Goal: Task Accomplishment & Management: Use online tool/utility

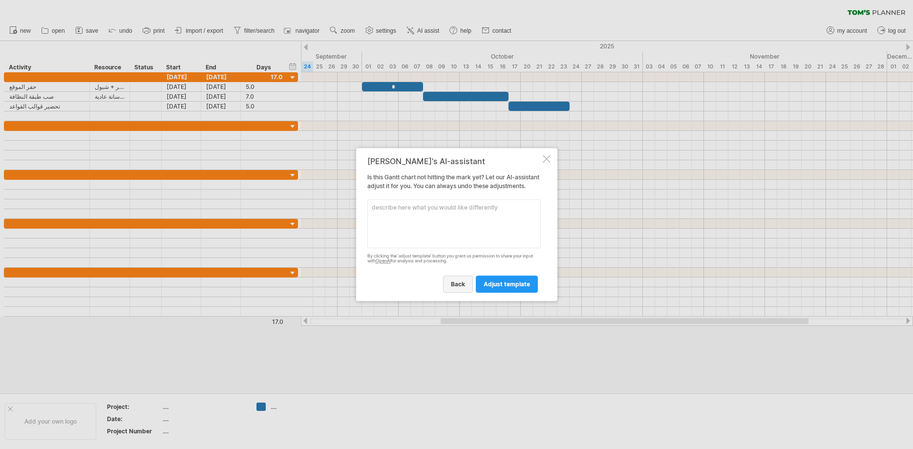
click at [452, 287] on span "back" at bounding box center [458, 283] width 14 height 7
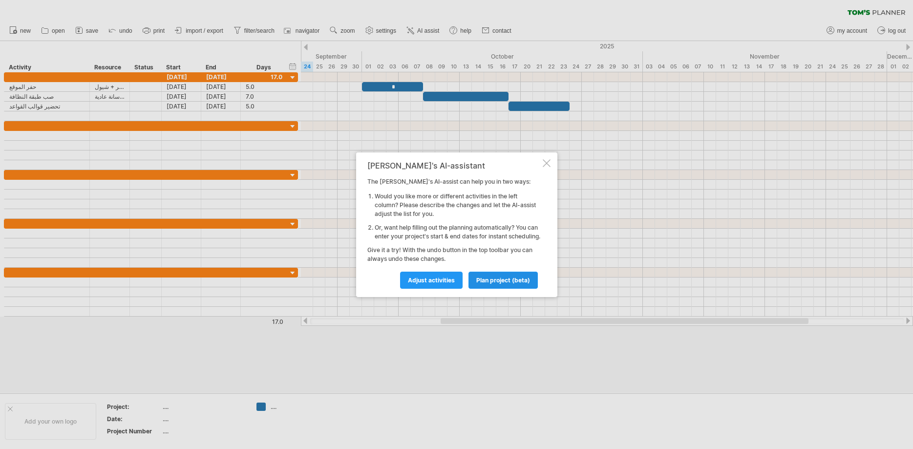
click at [499, 284] on span "plan project (beta)" at bounding box center [503, 279] width 54 height 7
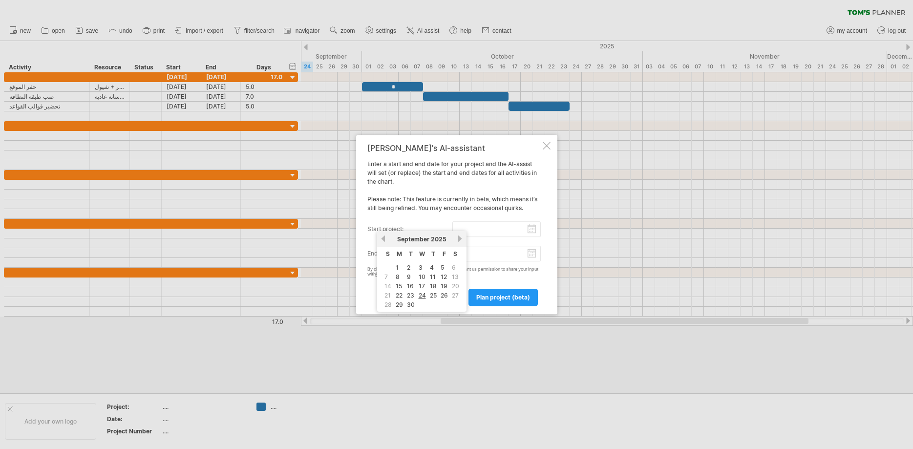
click at [532, 232] on input "start project:" at bounding box center [496, 229] width 88 height 16
click at [396, 269] on link "1" at bounding box center [396, 267] width 5 height 9
type input "********"
click at [490, 296] on span "plan project (beta)" at bounding box center [503, 296] width 54 height 7
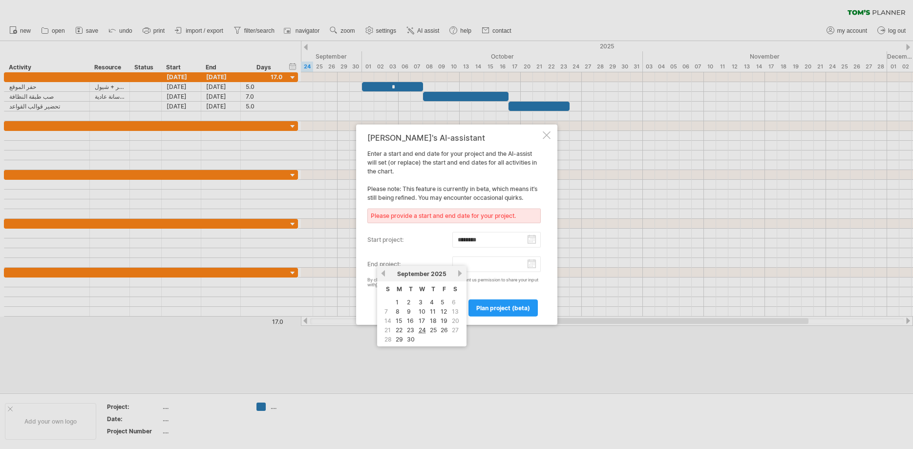
click at [533, 265] on input "end project:" at bounding box center [496, 264] width 88 height 16
click at [461, 274] on link "next" at bounding box center [460, 273] width 7 height 7
click at [460, 274] on link "next" at bounding box center [460, 273] width 7 height 7
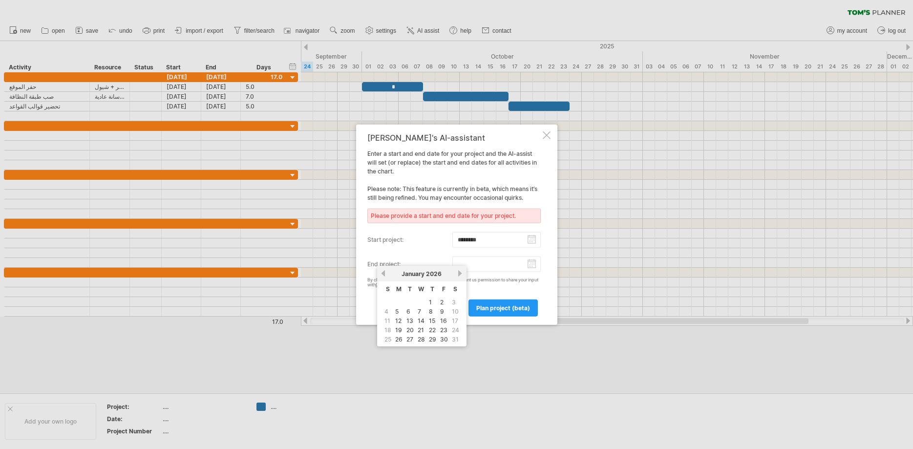
click at [460, 274] on link "next" at bounding box center [460, 273] width 7 height 7
click at [460, 274] on link "next" at bounding box center [459, 273] width 7 height 7
click at [397, 302] on link "2" at bounding box center [396, 301] width 5 height 9
type input "********"
click at [505, 307] on span "plan project (beta)" at bounding box center [503, 307] width 54 height 7
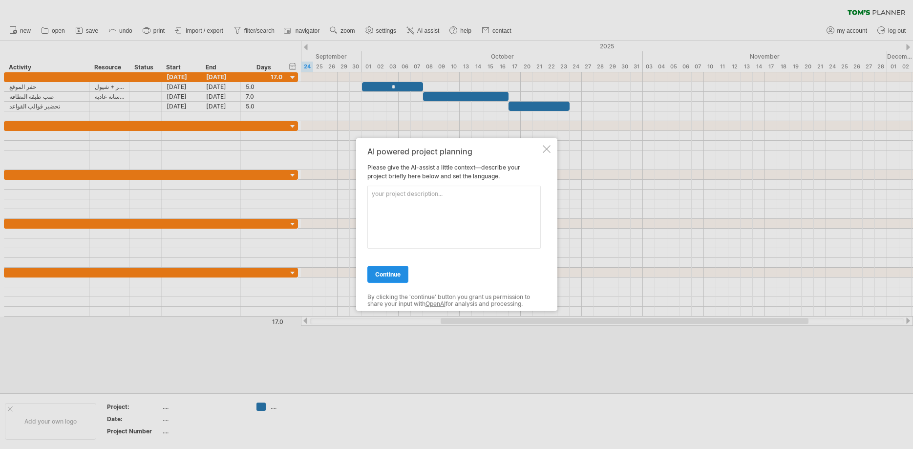
click at [390, 276] on span "continue" at bounding box center [387, 273] width 25 height 7
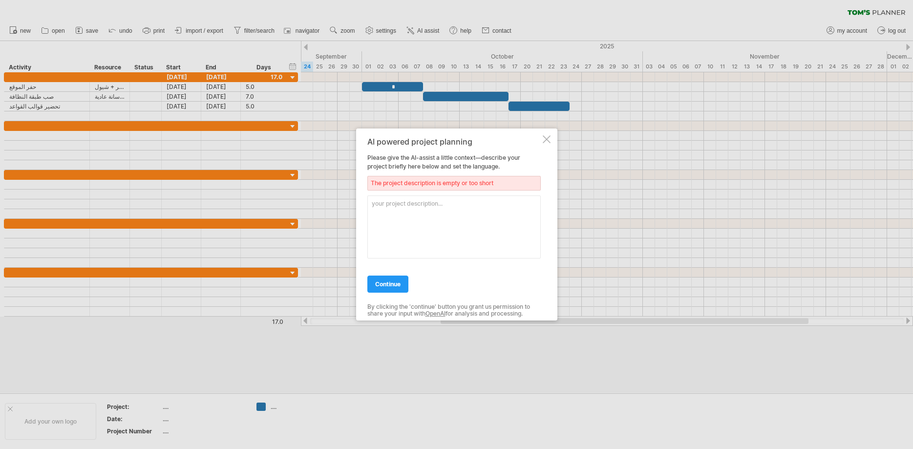
click at [548, 141] on div at bounding box center [546, 139] width 8 height 8
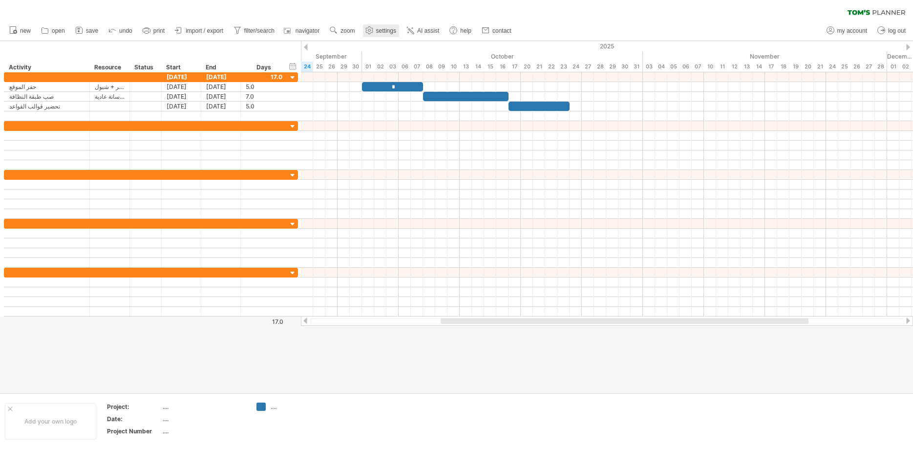
click at [372, 32] on use at bounding box center [369, 30] width 10 height 10
select select "*"
select select "**"
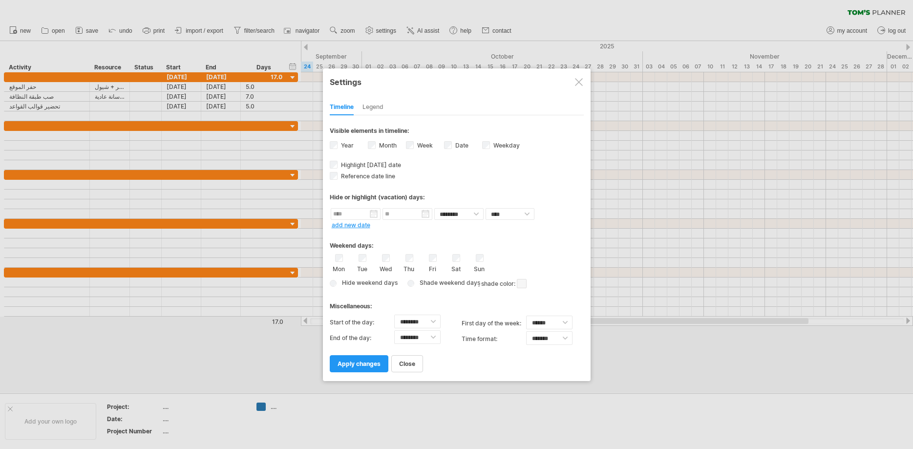
click at [524, 282] on span at bounding box center [522, 283] width 10 height 9
click at [606, 296] on span at bounding box center [604, 297] width 8 height 8
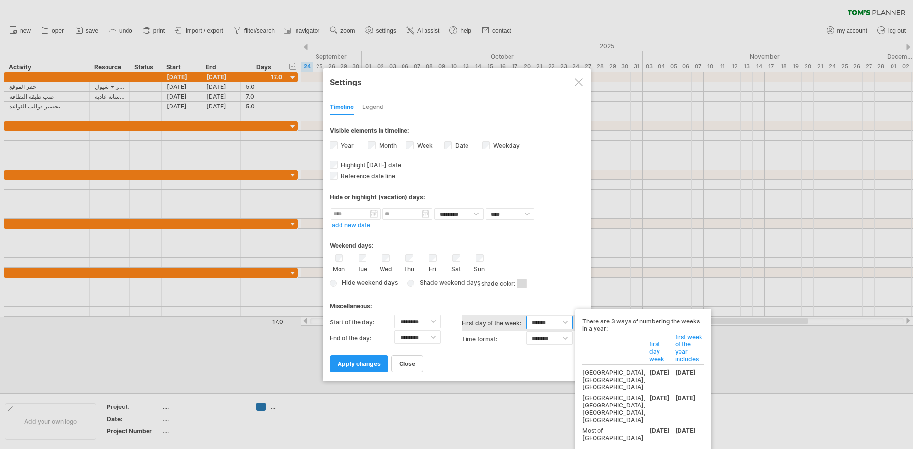
click at [526, 315] on select "****** ****** ********" at bounding box center [549, 322] width 46 height 14
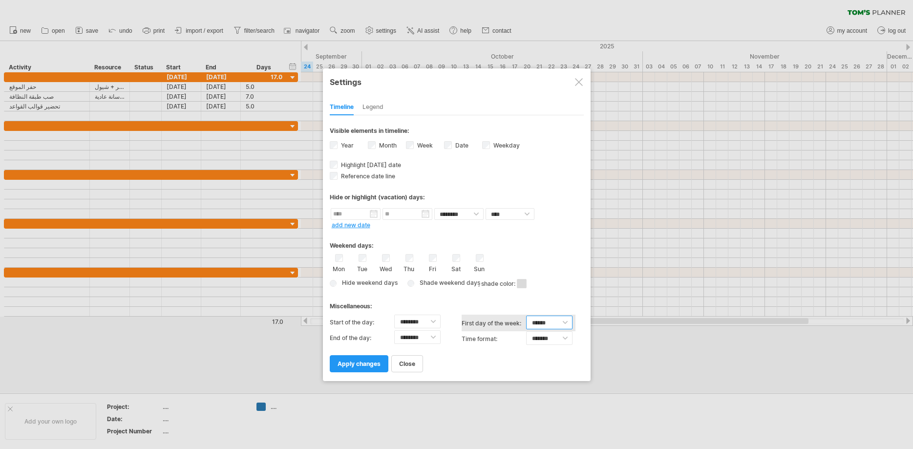
select select "*"
click option "********" at bounding box center [0, 0] width 0 height 0
click at [359, 363] on span "apply changes" at bounding box center [358, 363] width 43 height 7
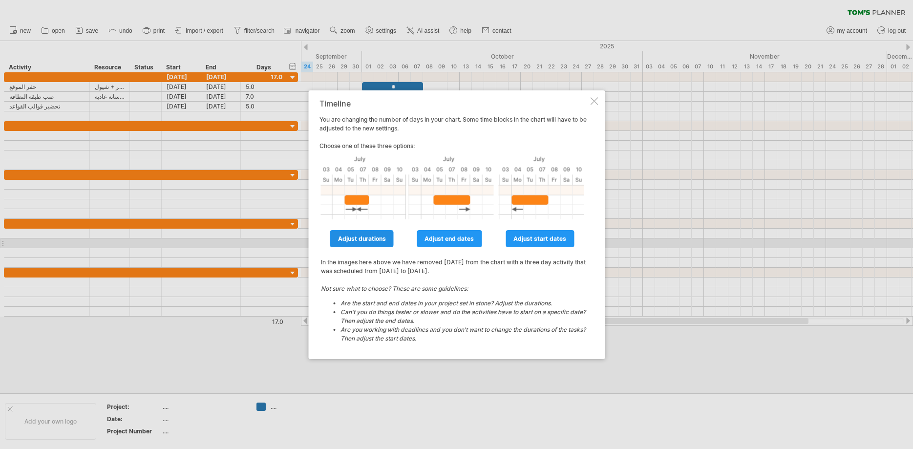
click at [351, 239] on span "adjust durations" at bounding box center [362, 238] width 48 height 7
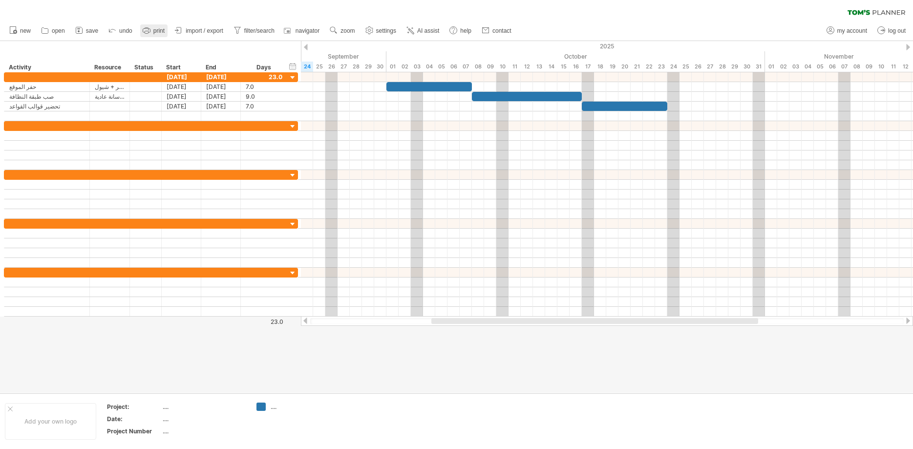
click at [151, 29] on icon at bounding box center [147, 30] width 10 height 10
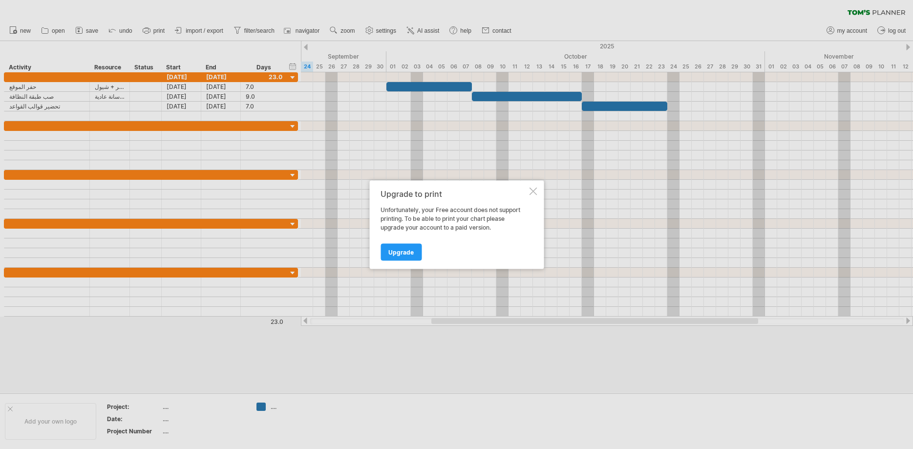
click at [535, 191] on div at bounding box center [533, 191] width 8 height 8
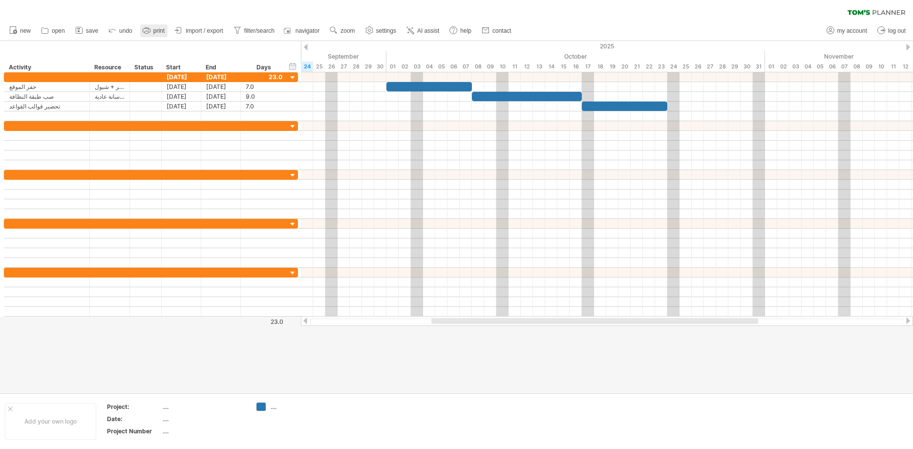
click at [147, 31] on rect at bounding box center [146, 32] width 3 height 2
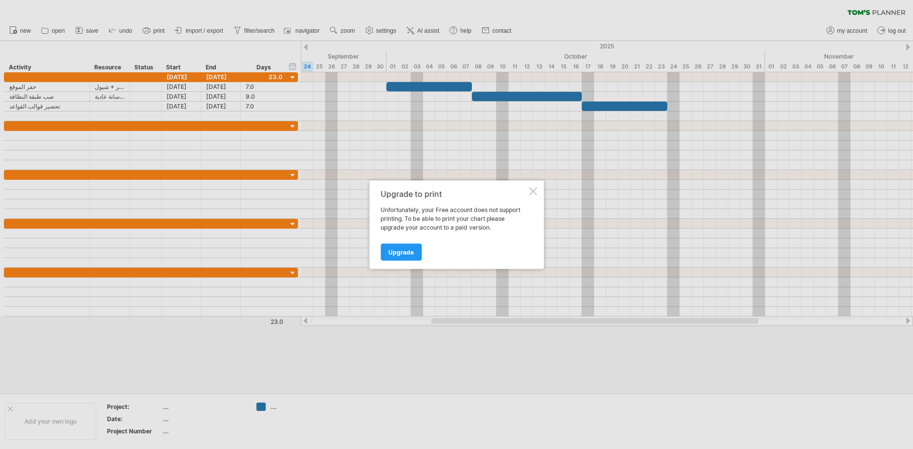
click at [536, 191] on div at bounding box center [533, 191] width 8 height 8
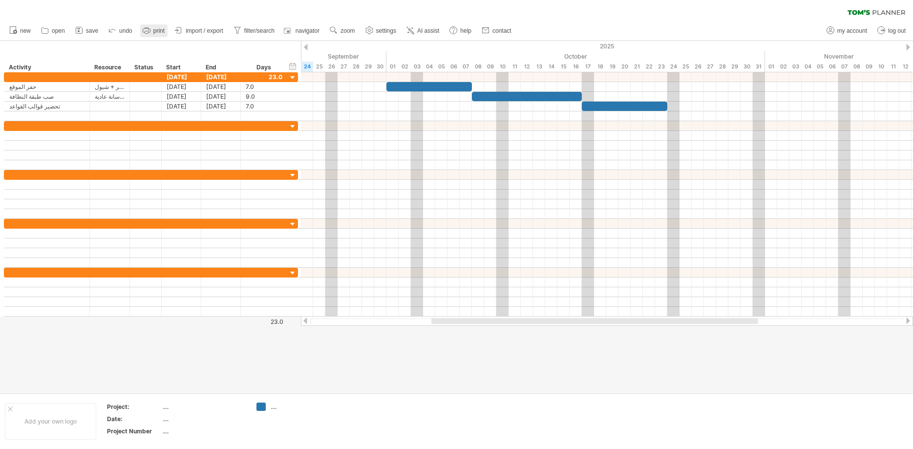
click at [166, 28] on link "print" at bounding box center [153, 30] width 27 height 13
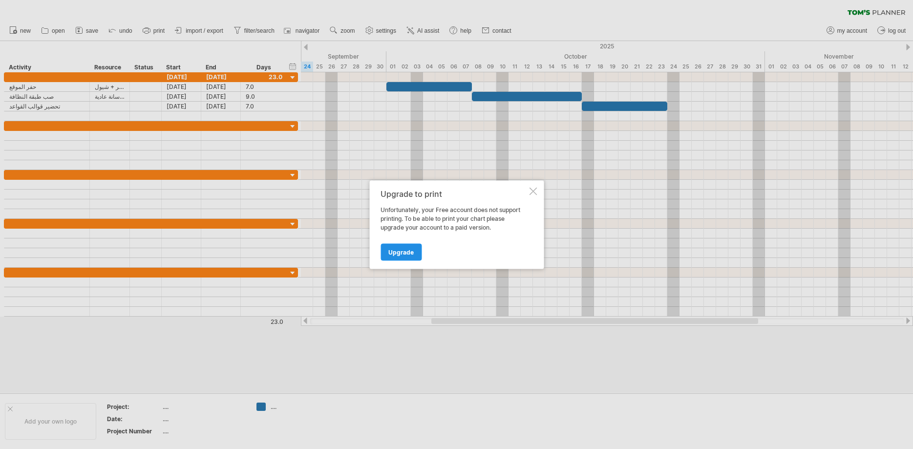
click at [393, 254] on span "Upgrade" at bounding box center [400, 251] width 25 height 7
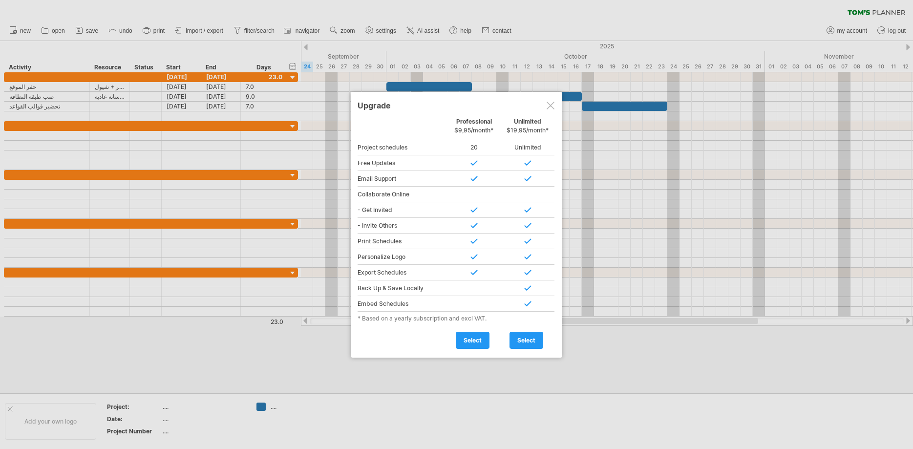
click at [551, 104] on div at bounding box center [550, 106] width 8 height 8
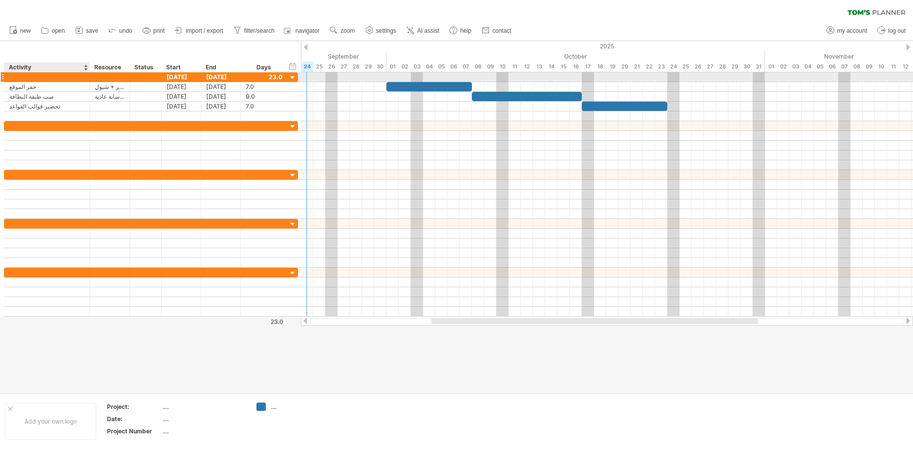
click at [44, 78] on div at bounding box center [46, 76] width 75 height 9
type input "**********"
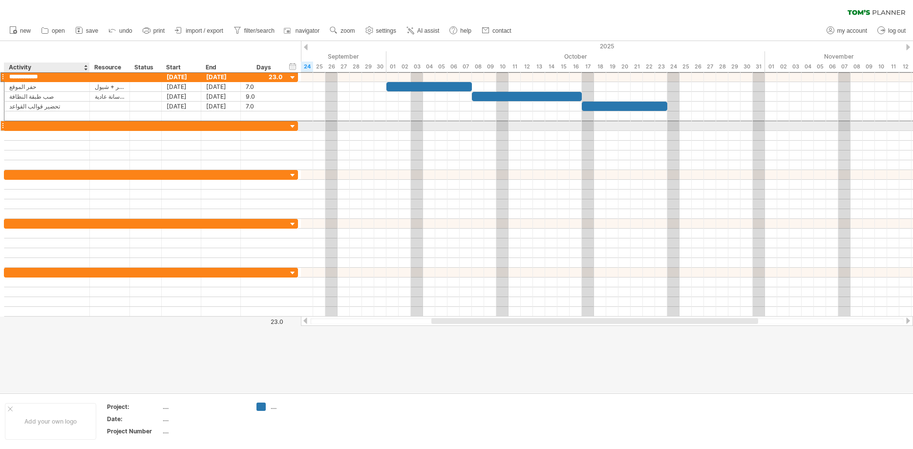
click at [79, 126] on div at bounding box center [46, 125] width 75 height 9
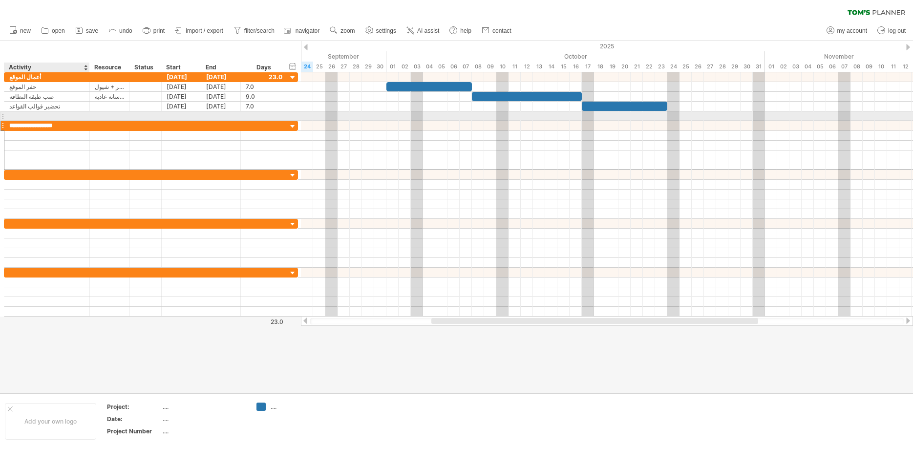
type input "**********"
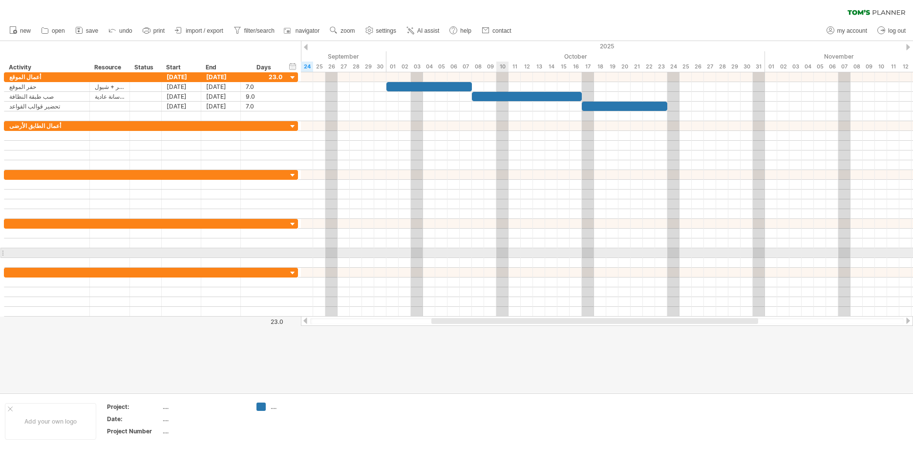
click at [497, 249] on div at bounding box center [607, 253] width 612 height 10
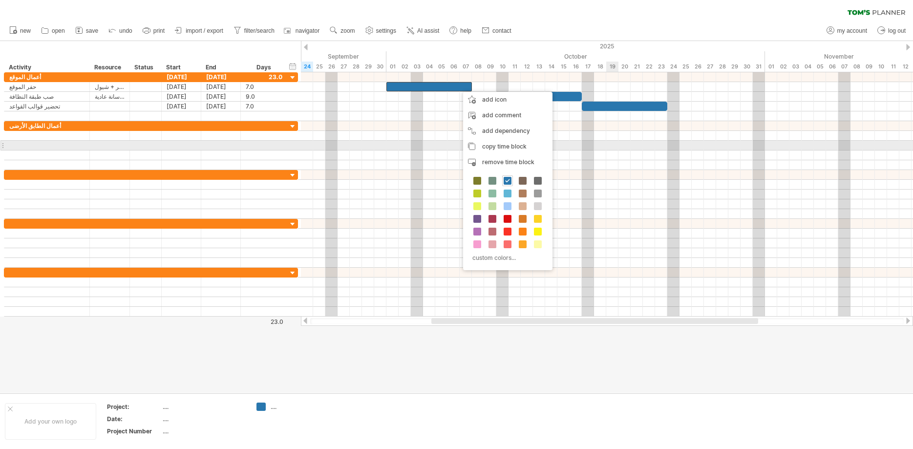
click at [606, 150] on div at bounding box center [607, 155] width 612 height 10
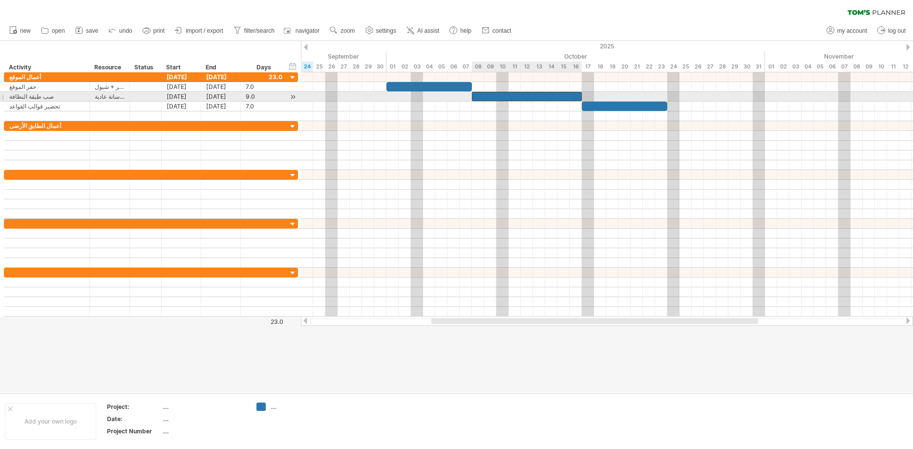
click at [513, 98] on div "​" at bounding box center [527, 96] width 110 height 9
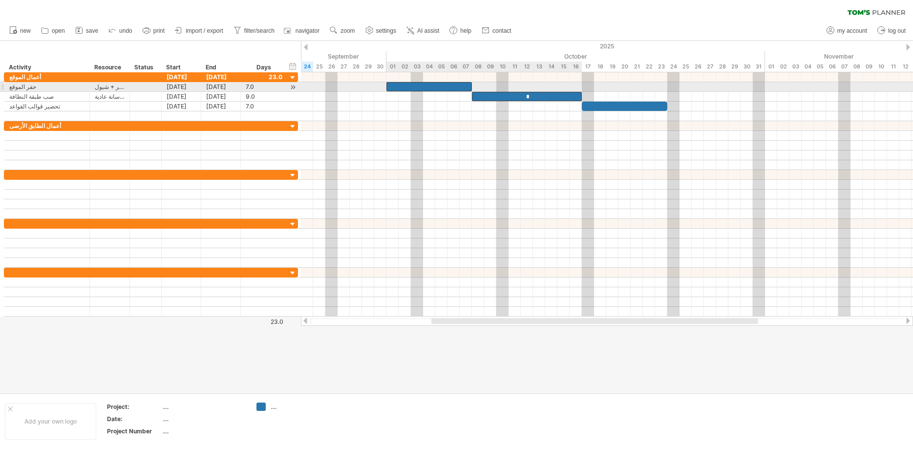
click at [445, 84] on div "​" at bounding box center [428, 86] width 85 height 9
click at [449, 85] on div "​" at bounding box center [428, 86] width 85 height 9
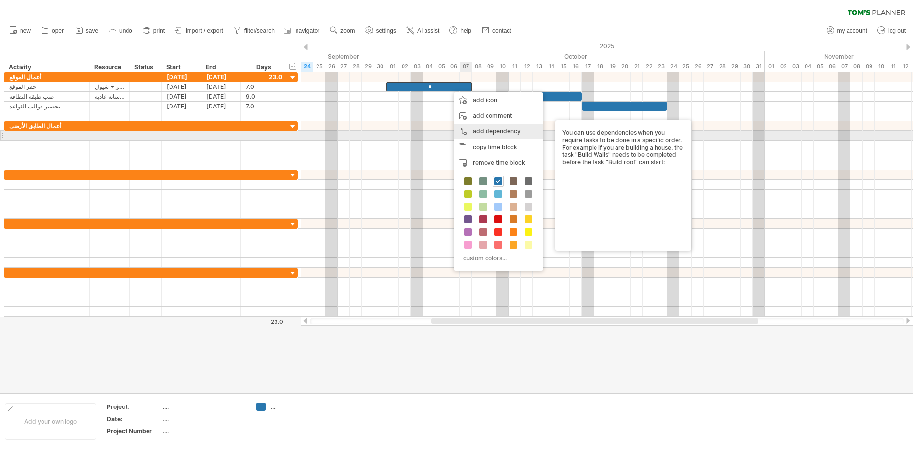
click at [484, 133] on div "add dependency You can use dependencies when you require tasks to be done in a …" at bounding box center [498, 132] width 89 height 16
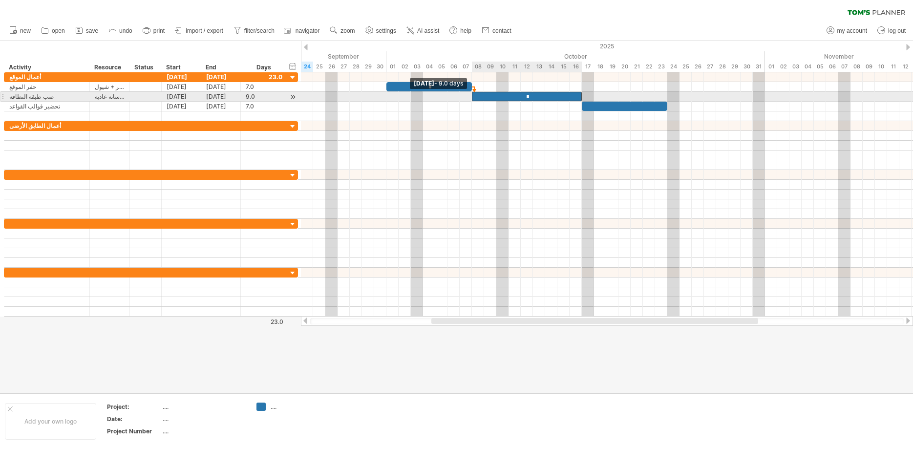
click at [473, 97] on span at bounding box center [472, 96] width 4 height 9
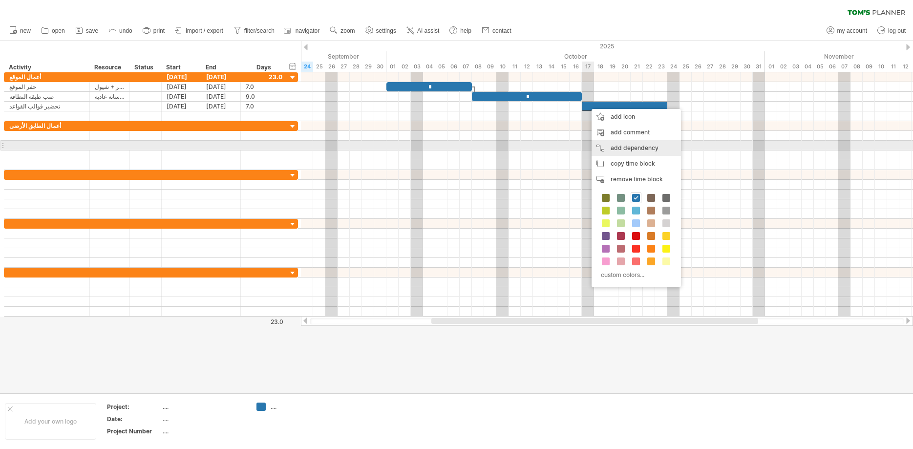
click at [613, 146] on div "add dependency You can use dependencies when you require tasks to be done in a …" at bounding box center [635, 148] width 89 height 16
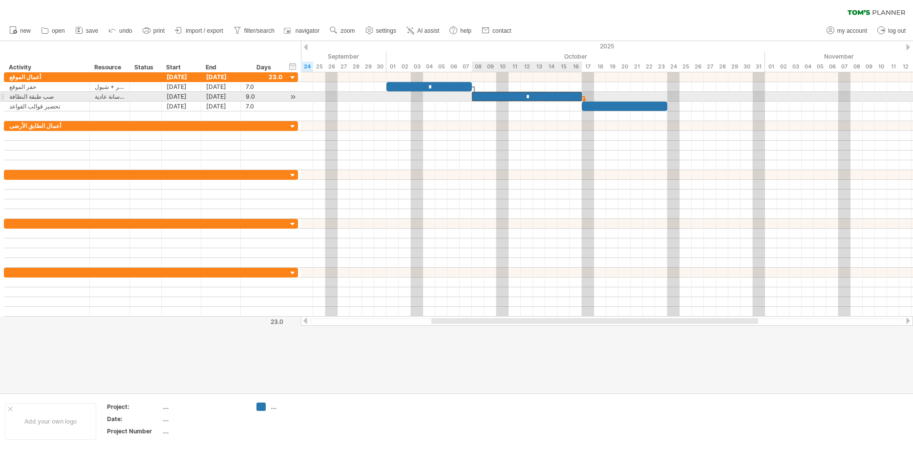
click at [579, 93] on div "*" at bounding box center [527, 96] width 110 height 9
drag, startPoint x: 473, startPoint y: 95, endPoint x: 494, endPoint y: 96, distance: 21.0
click at [494, 96] on div "*" at bounding box center [536, 96] width 92 height 9
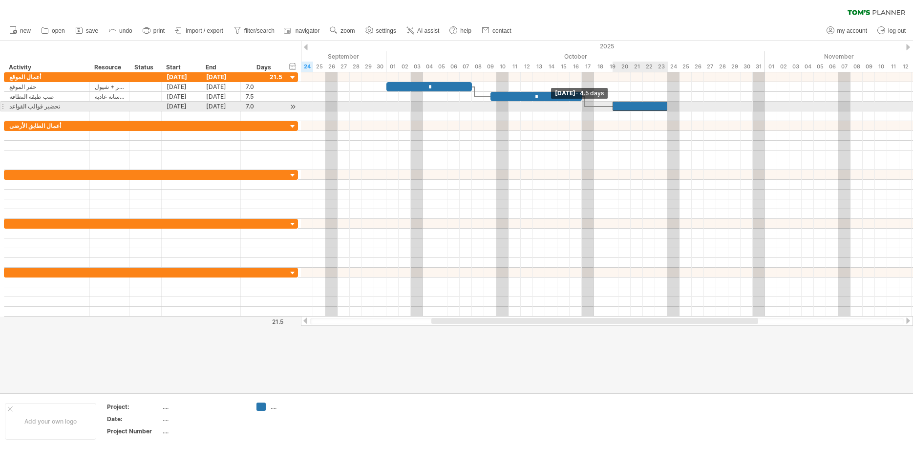
drag, startPoint x: 583, startPoint y: 106, endPoint x: 620, endPoint y: 104, distance: 36.2
click at [614, 104] on span at bounding box center [612, 106] width 4 height 9
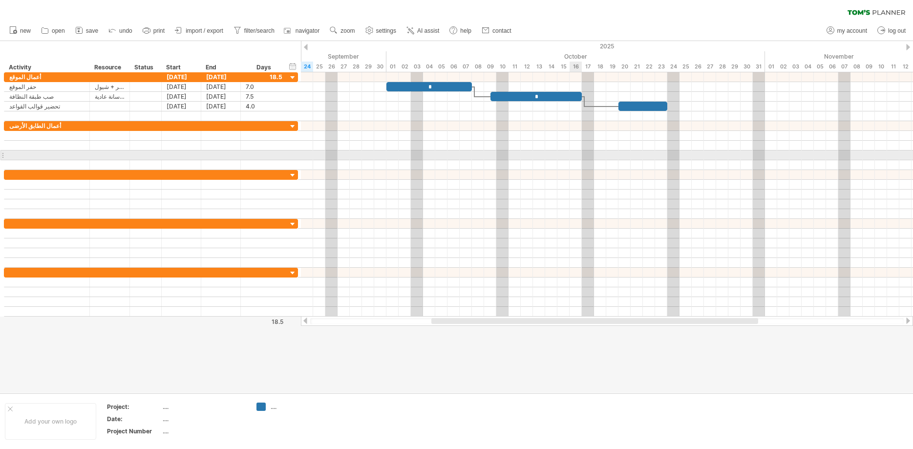
click at [577, 154] on div at bounding box center [607, 155] width 612 height 10
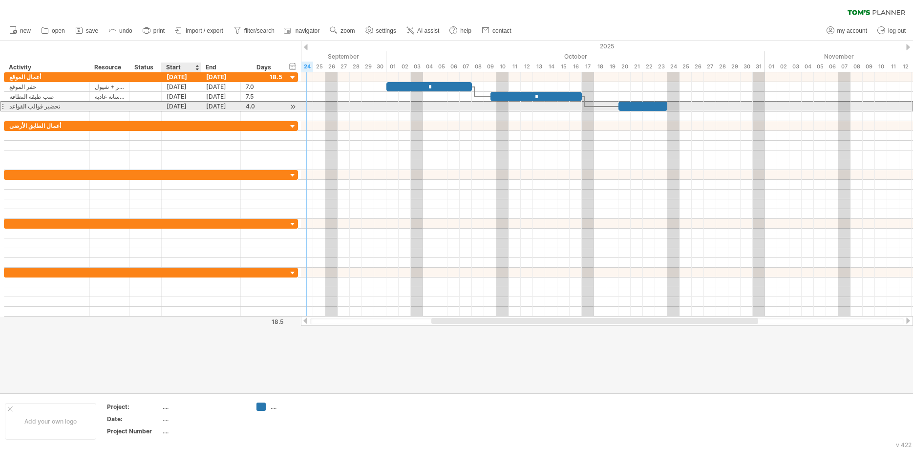
click at [178, 106] on div "[DATE]" at bounding box center [182, 106] width 40 height 9
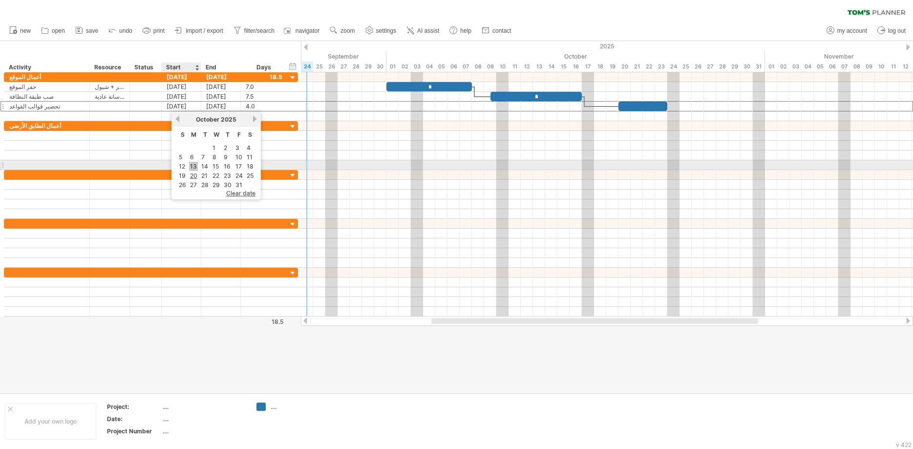
click at [194, 168] on link "13" at bounding box center [193, 166] width 9 height 9
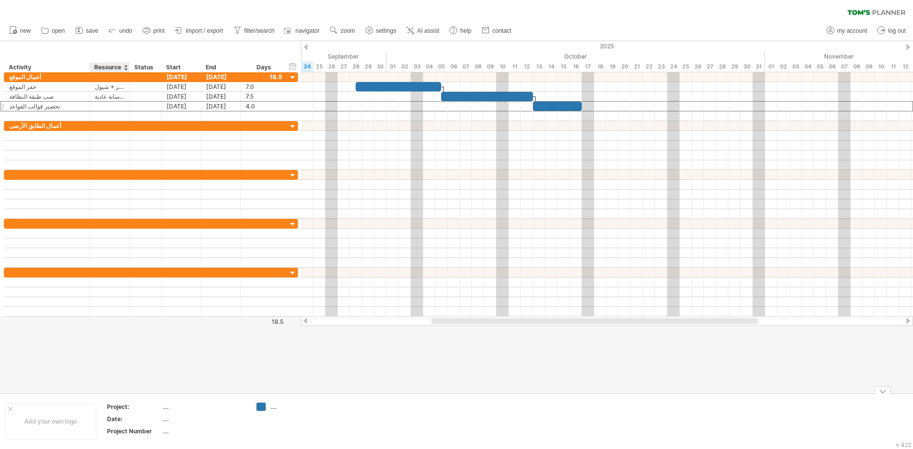
click at [104, 402] on td "Project: .... Date: .... Project Number ...." at bounding box center [176, 421] width 150 height 38
click at [108, 414] on table "Project: .... Date: .... Project Number ...." at bounding box center [176, 421] width 141 height 38
click at [123, 424] on th "Date:" at bounding box center [134, 420] width 55 height 11
click at [275, 408] on div "...." at bounding box center [296, 406] width 53 height 8
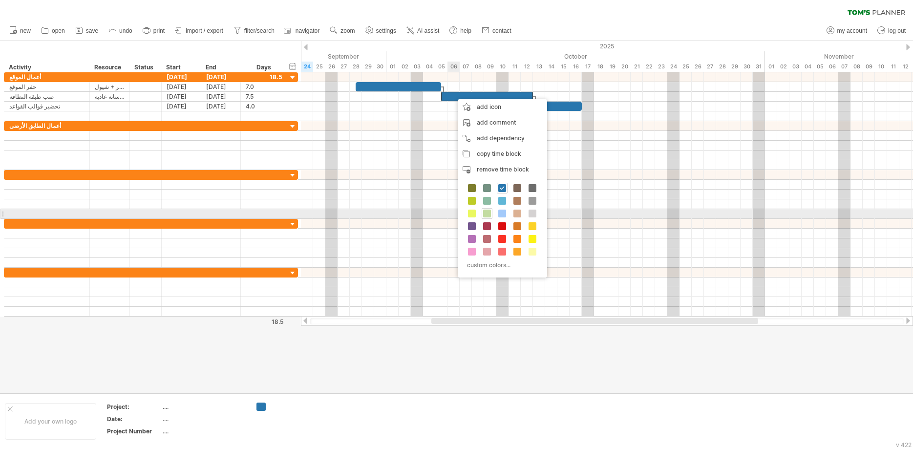
click at [484, 213] on span at bounding box center [487, 213] width 8 height 8
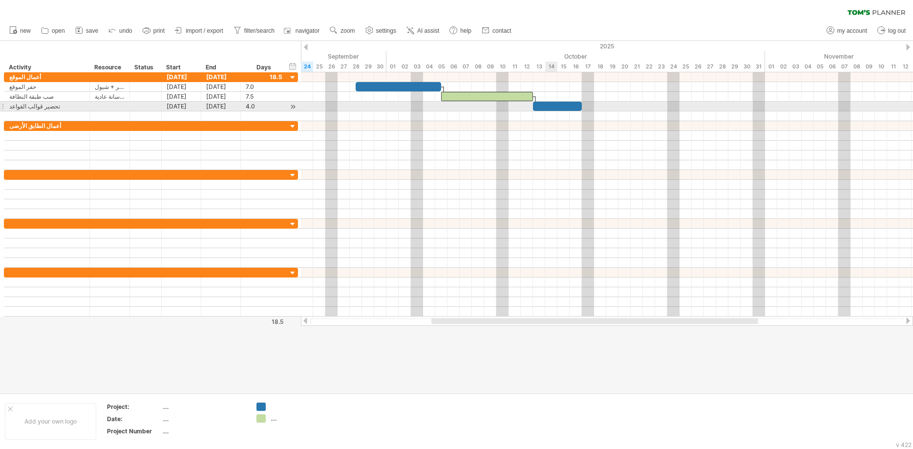
click at [555, 107] on div "​" at bounding box center [557, 106] width 49 height 9
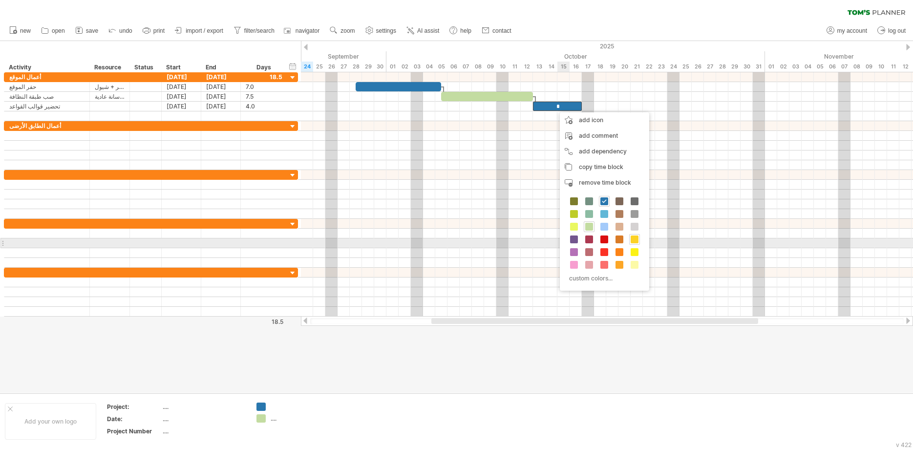
click at [636, 240] on span at bounding box center [634, 239] width 8 height 8
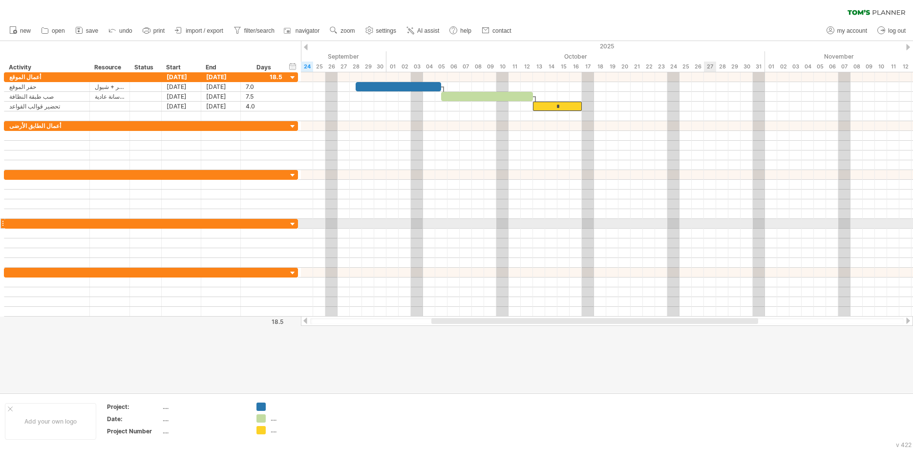
click at [712, 222] on div at bounding box center [607, 224] width 612 height 10
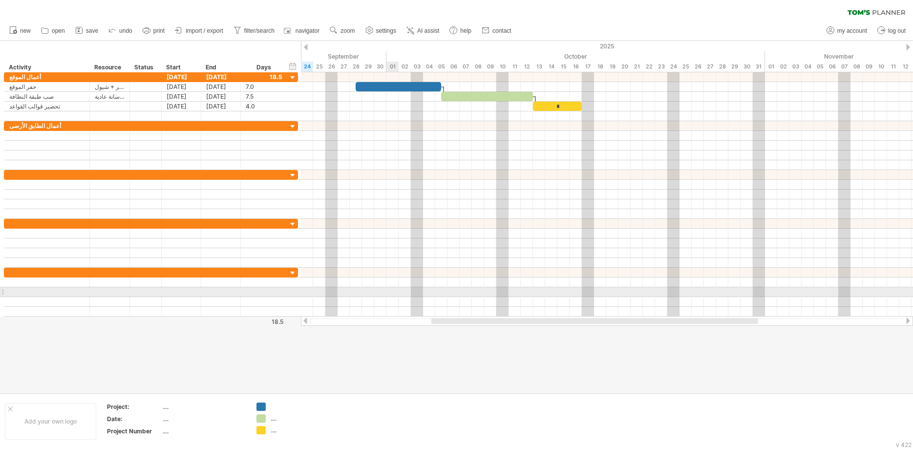
click at [397, 294] on div at bounding box center [607, 292] width 612 height 10
